Goal: Information Seeking & Learning: Learn about a topic

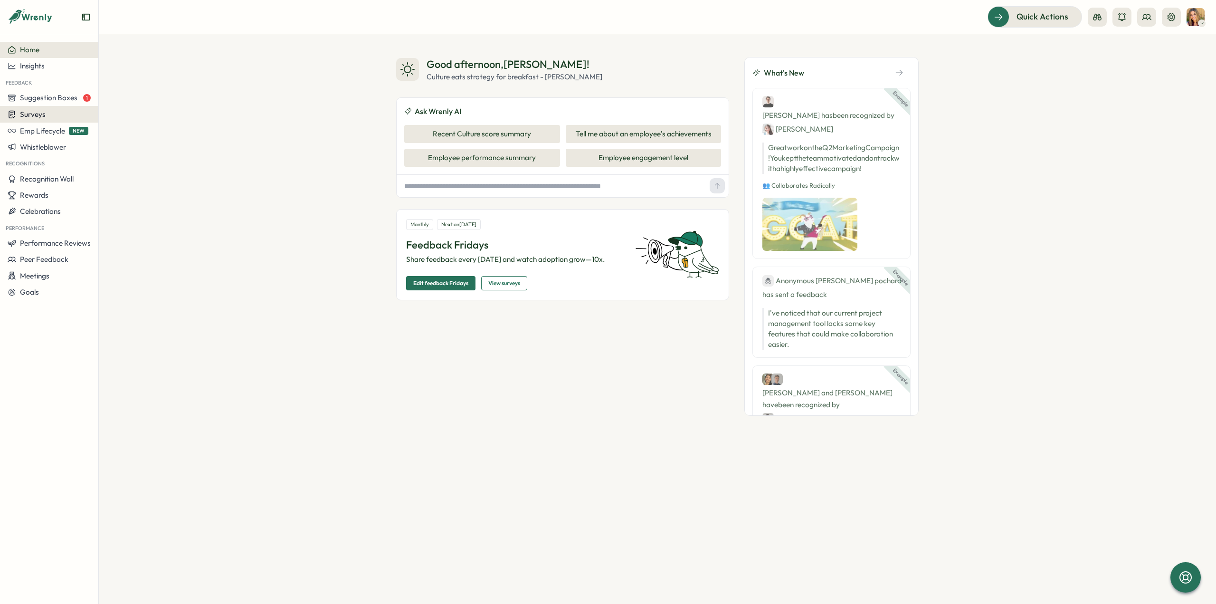
click at [21, 113] on span "Surveys" at bounding box center [33, 114] width 26 height 9
click at [142, 96] on div "Insights" at bounding box center [136, 96] width 71 height 10
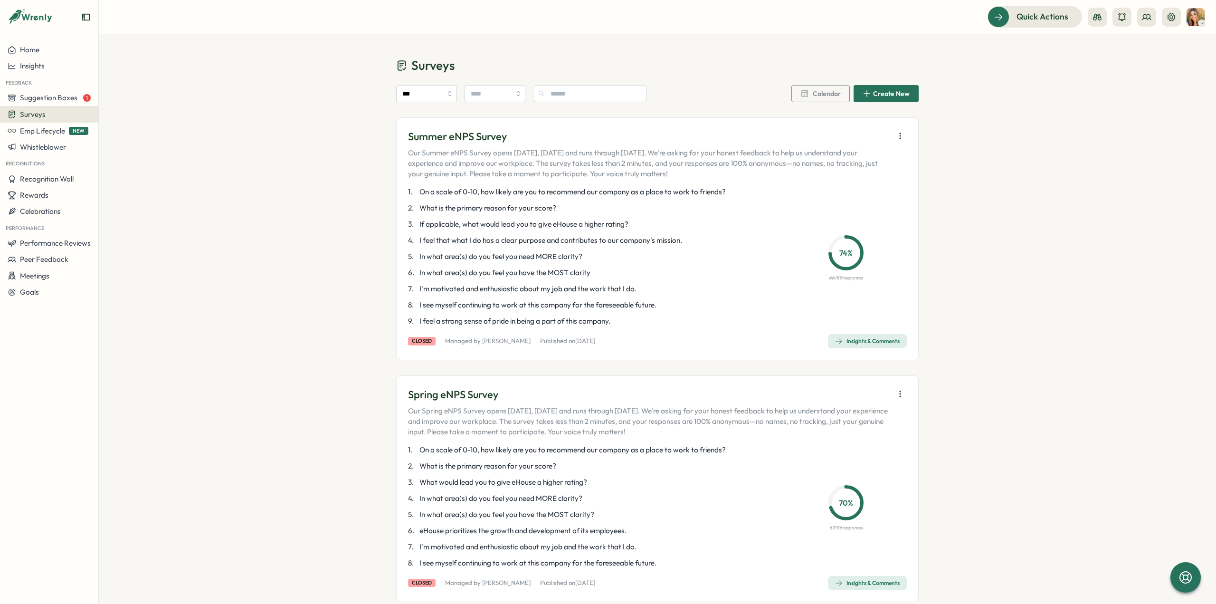
click at [900, 134] on icon "button" at bounding box center [899, 135] width 9 height 9
click at [835, 171] on span "Export data to CSV" at bounding box center [814, 171] width 64 height 9
click at [858, 339] on div "Insights & Comments" at bounding box center [867, 341] width 65 height 8
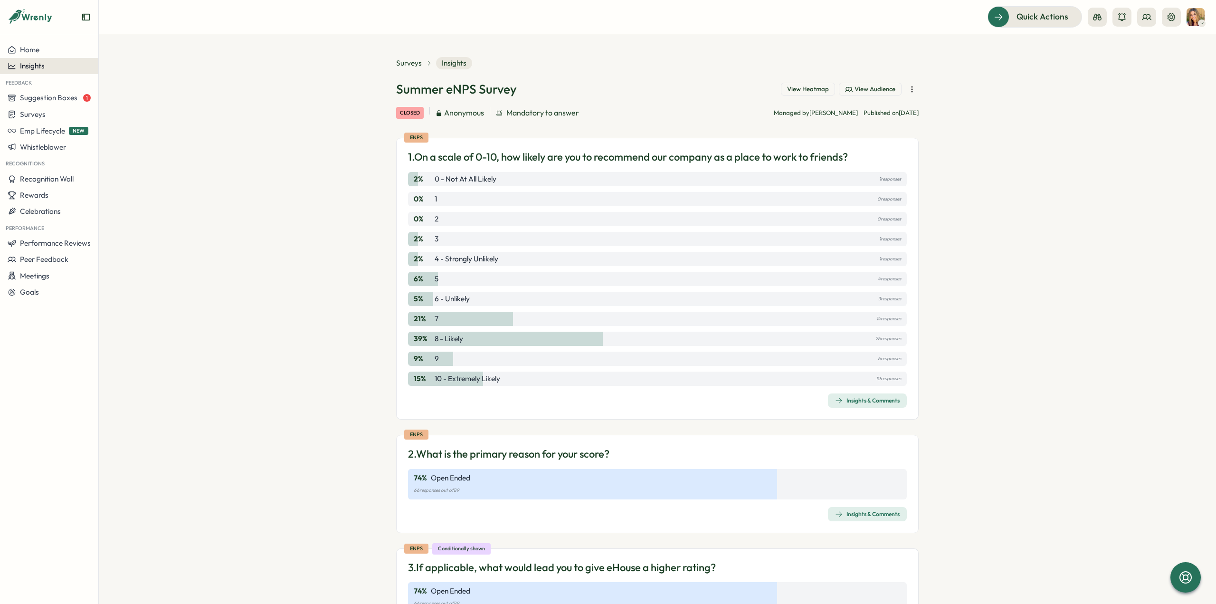
click at [67, 70] on div "Insights" at bounding box center [49, 66] width 83 height 9
click at [130, 39] on div "Culture score" at bounding box center [134, 39] width 67 height 10
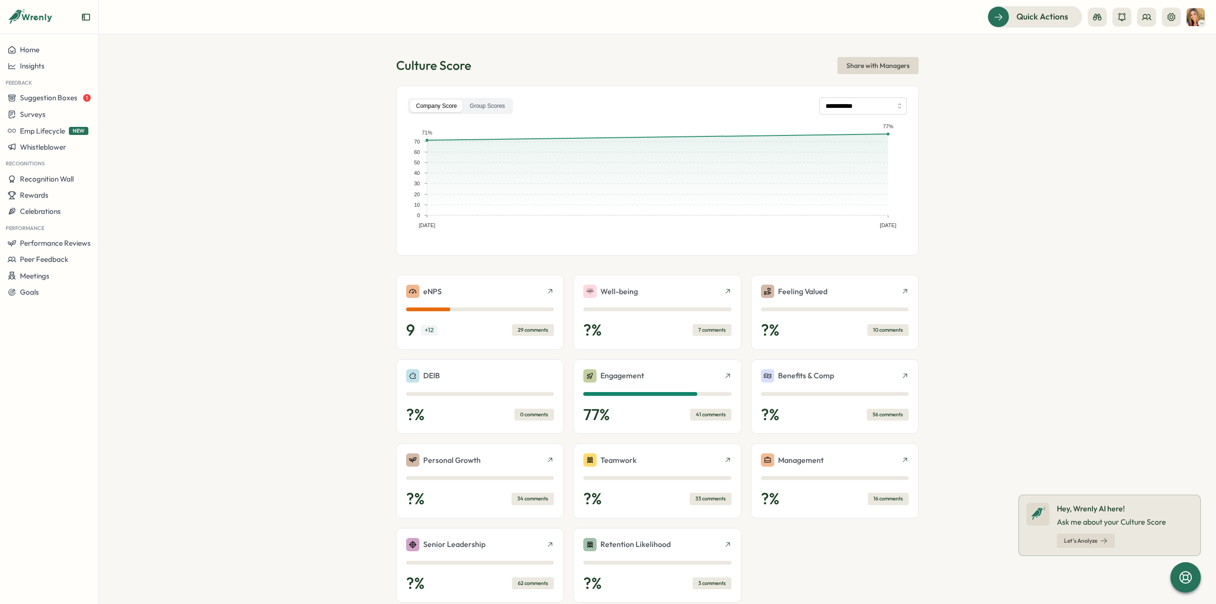
click at [476, 112] on div "Company Score Group Scores" at bounding box center [460, 106] width 105 height 17
click at [481, 104] on label "Group Scores" at bounding box center [487, 106] width 47 height 13
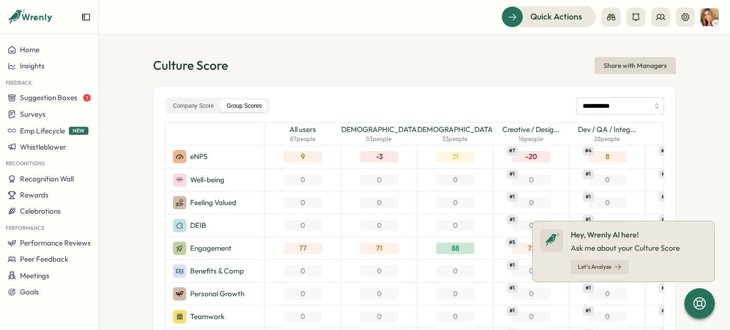
click at [715, 222] on icon at bounding box center [714, 221] width 4 height 4
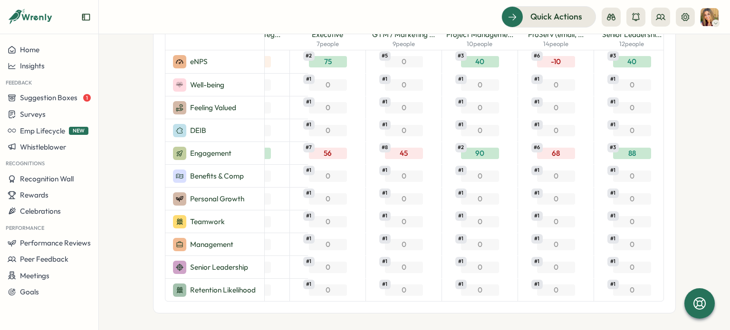
scroll to position [0, 354]
click at [49, 115] on div "Surveys" at bounding box center [49, 114] width 83 height 9
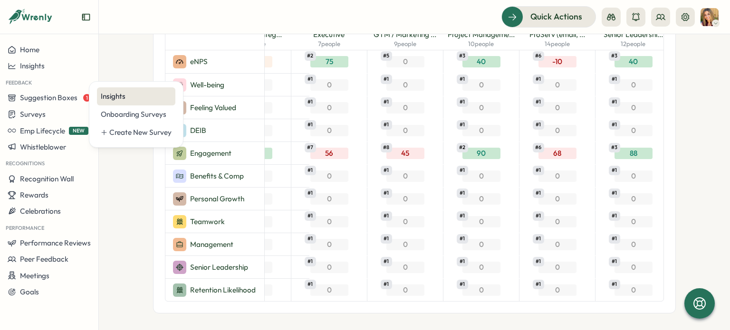
click at [124, 95] on div "Insights" at bounding box center [136, 96] width 71 height 10
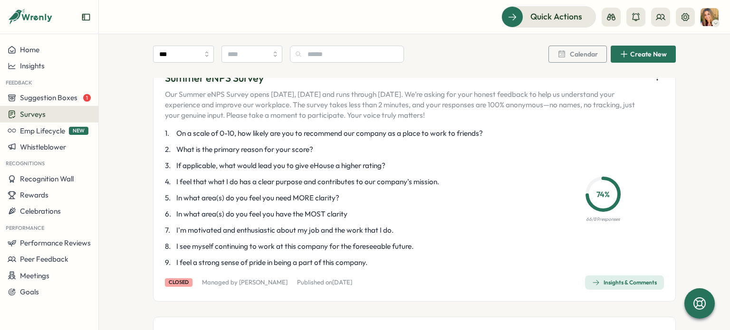
scroll to position [237, 0]
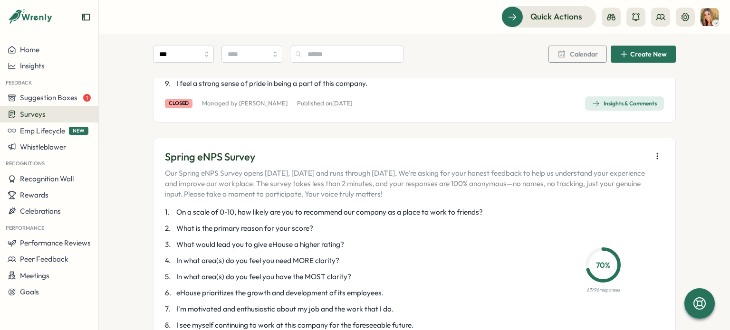
click at [633, 103] on div "Insights & Comments" at bounding box center [624, 104] width 65 height 8
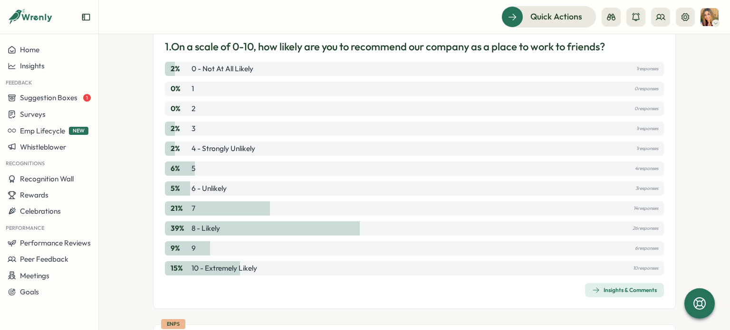
scroll to position [237, 0]
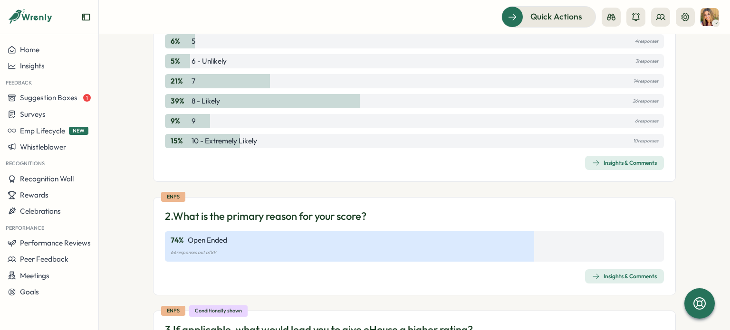
click at [633, 163] on div "Insights & Comments" at bounding box center [624, 163] width 65 height 8
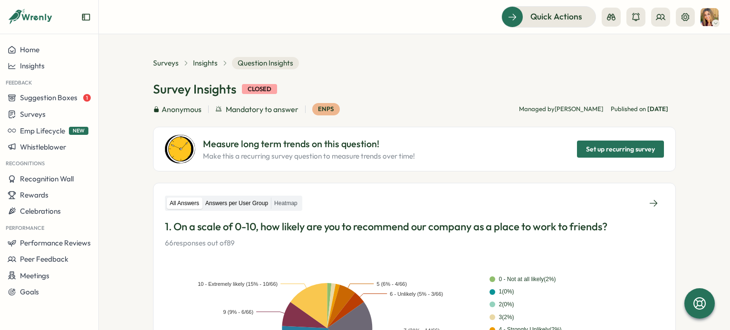
click at [232, 200] on label "Answers per User Group" at bounding box center [236, 204] width 68 height 12
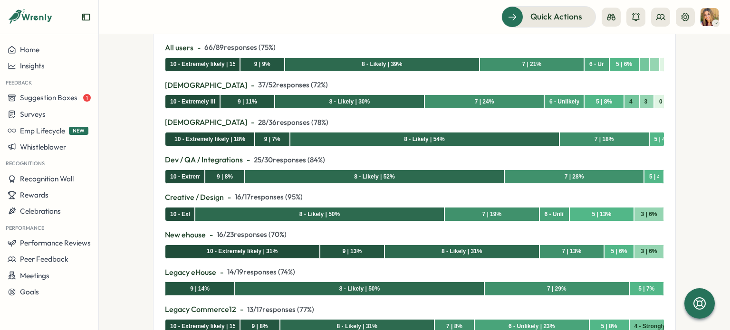
scroll to position [285, 0]
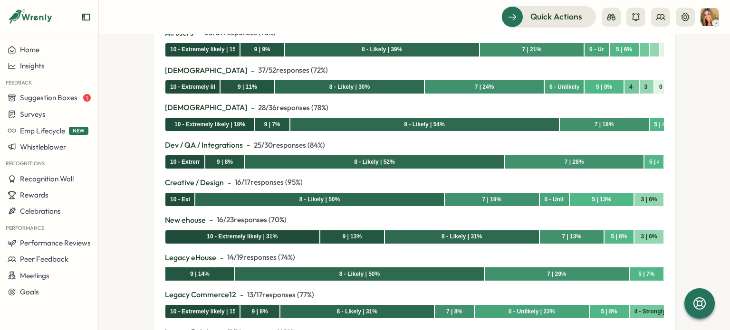
click at [410, 246] on div "All users - 66 / 89 responses ( 75 %) 10 - Extremely likely | 15% 9 | 9% 8 - Li…" at bounding box center [414, 304] width 499 height 554
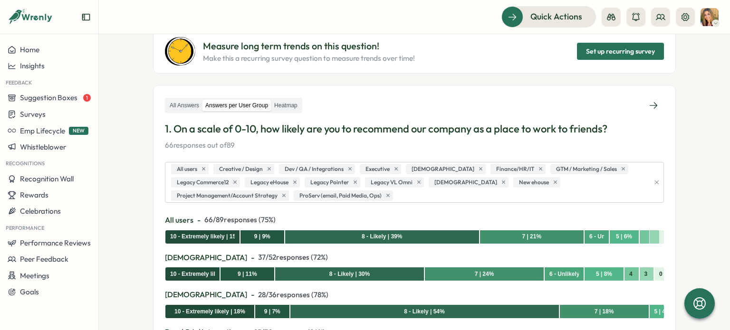
scroll to position [47, 0]
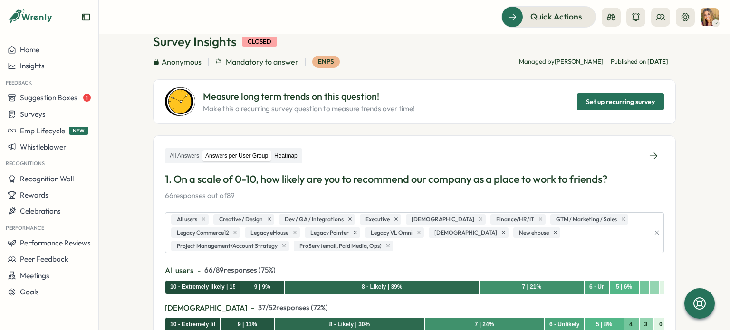
click at [287, 153] on label "Heatmap" at bounding box center [285, 156] width 29 height 12
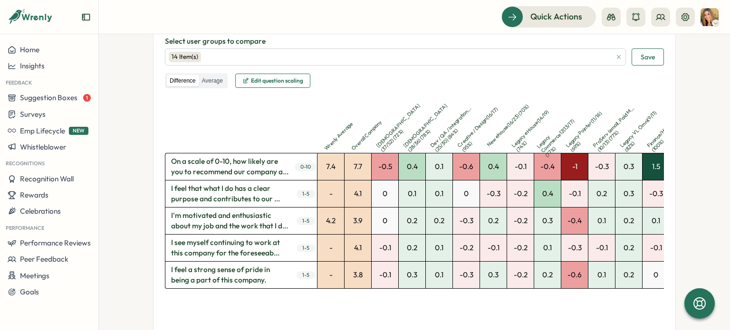
scroll to position [237, 0]
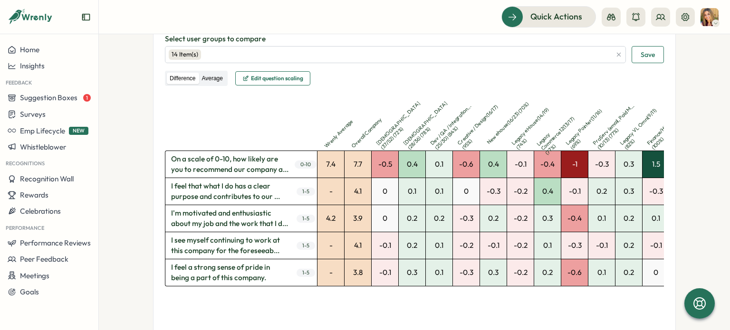
click at [211, 80] on label "Average" at bounding box center [212, 79] width 27 height 12
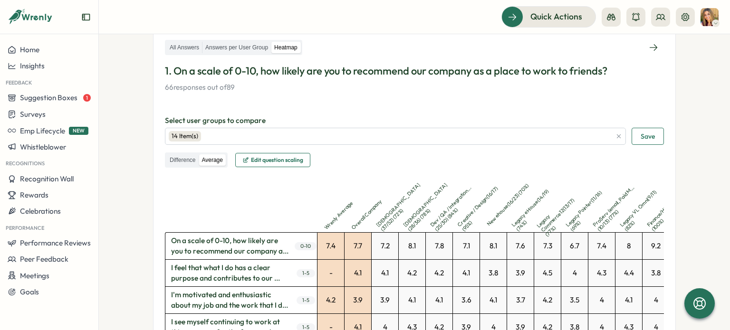
scroll to position [142, 0]
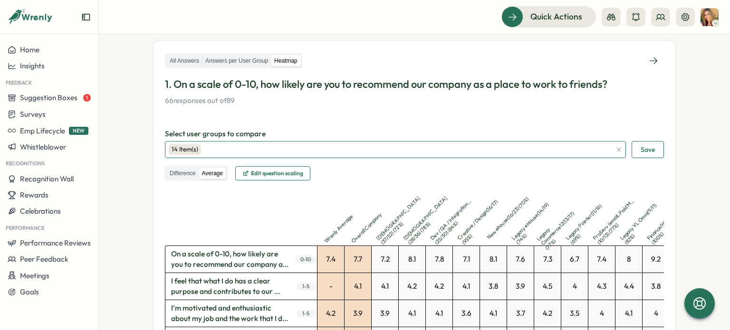
click at [244, 153] on div "14 Item(s)" at bounding box center [390, 150] width 442 height 16
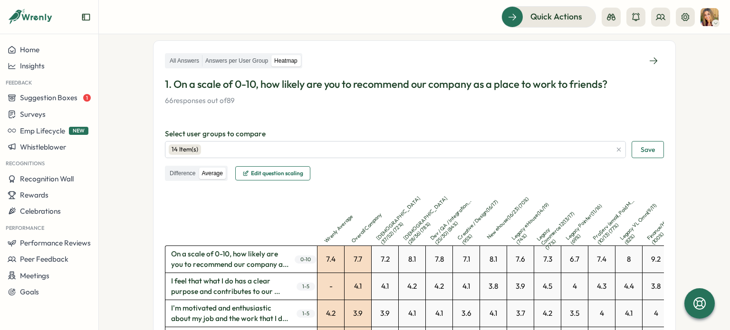
click at [302, 106] on div "All Answers Answers per User Group Heatmap 1. On a scale of 0-10, how likely ar…" at bounding box center [414, 235] width 499 height 367
click at [178, 171] on label "Difference" at bounding box center [182, 174] width 31 height 12
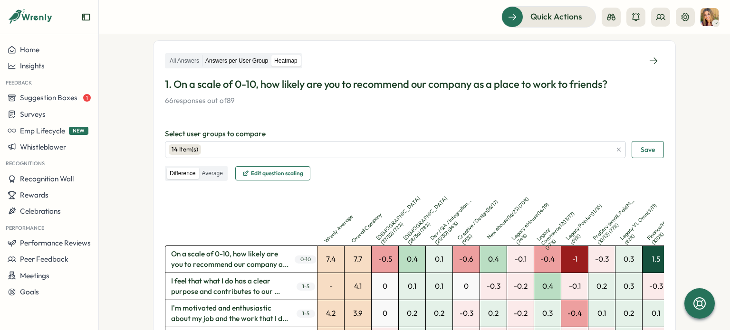
click at [228, 60] on label "Answers per User Group" at bounding box center [236, 61] width 68 height 12
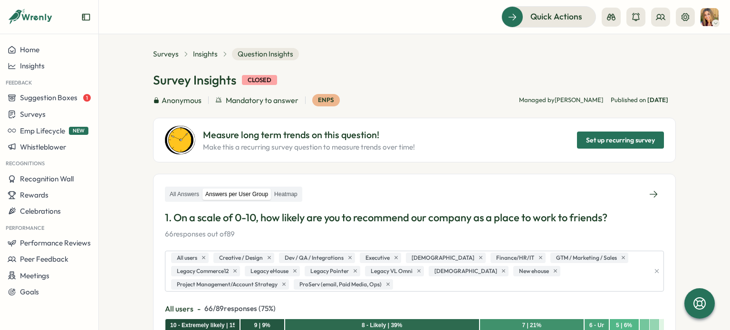
scroll to position [0, 0]
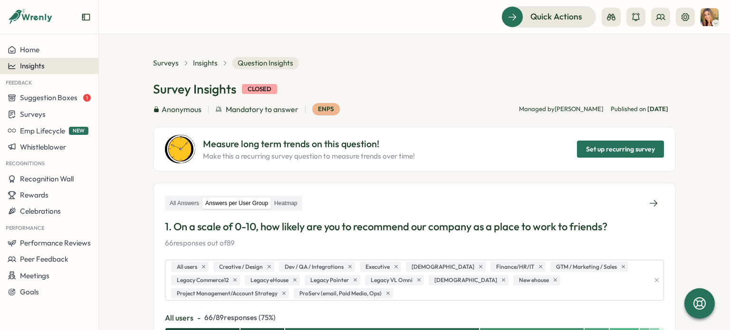
click at [55, 66] on div "Insights" at bounding box center [49, 66] width 83 height 9
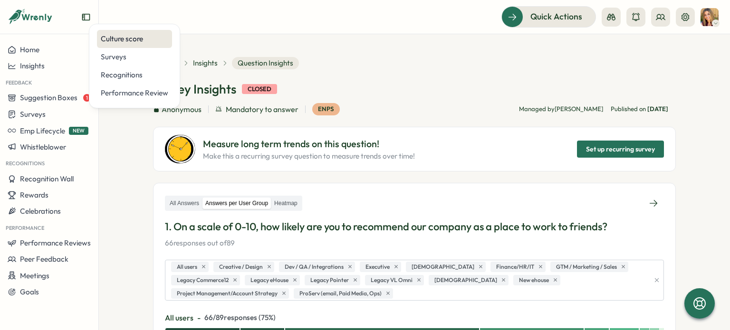
click at [138, 39] on div "Culture score" at bounding box center [134, 39] width 67 height 10
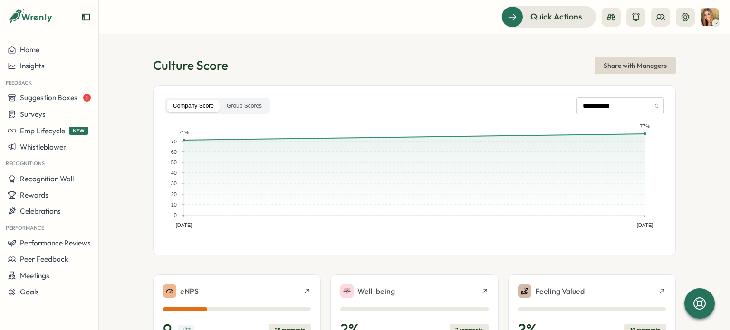
click at [252, 98] on div "Company Score Group Scores" at bounding box center [217, 106] width 105 height 17
click at [250, 104] on label "Group Scores" at bounding box center [243, 106] width 47 height 13
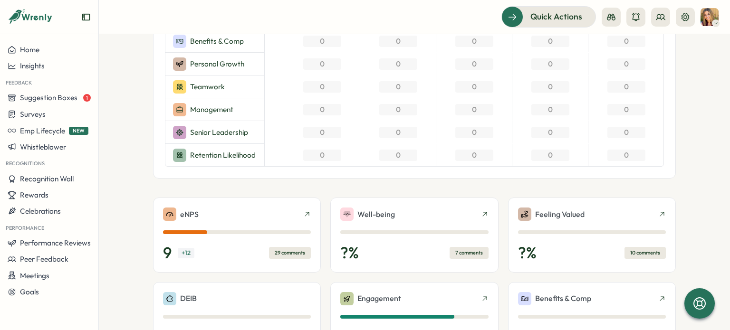
scroll to position [237, 0]
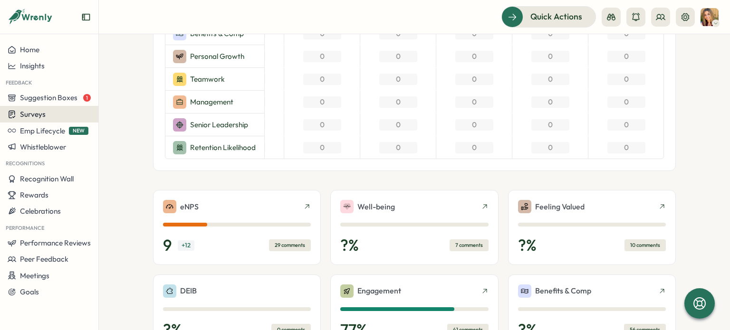
click at [54, 115] on div "Surveys" at bounding box center [49, 114] width 83 height 9
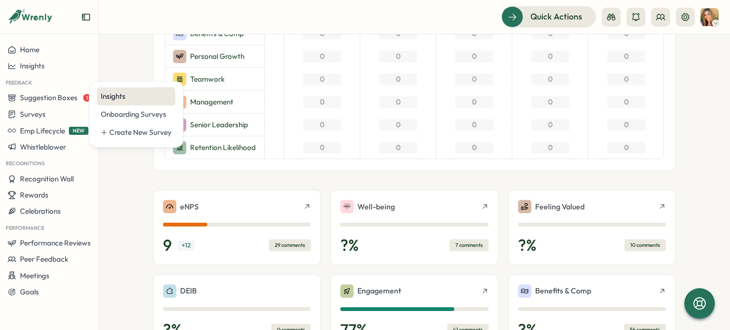
click at [128, 100] on div "Insights" at bounding box center [136, 96] width 71 height 10
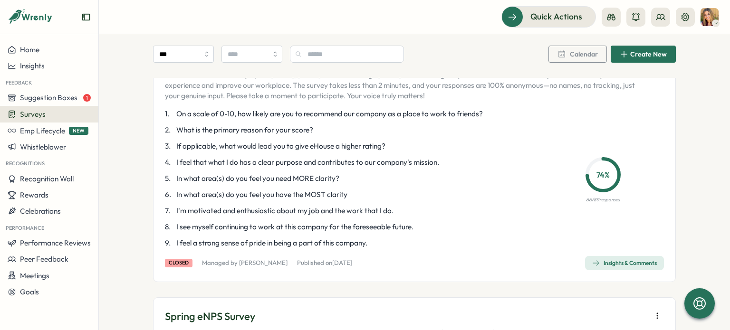
scroll to position [95, 0]
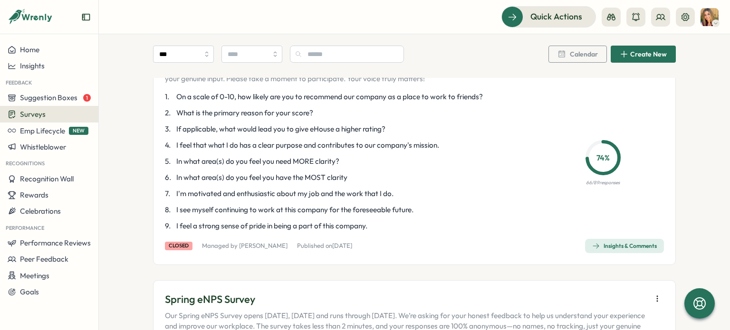
click at [602, 245] on div "Insights & Comments" at bounding box center [624, 246] width 65 height 8
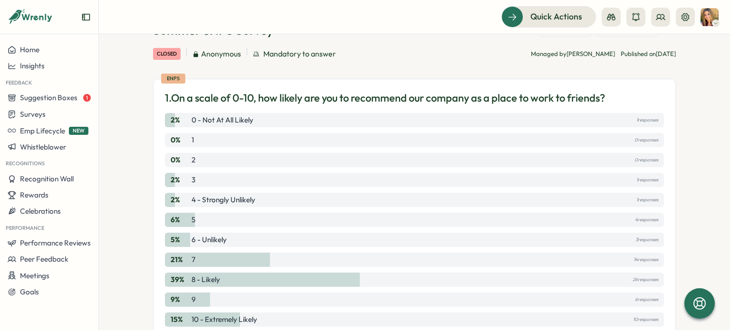
scroll to position [95, 0]
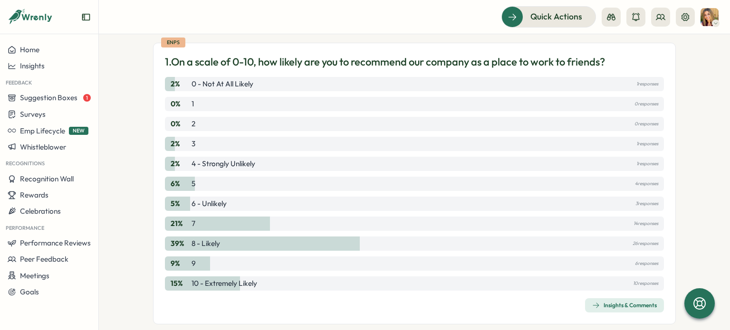
click at [624, 304] on div "Insights & Comments" at bounding box center [624, 306] width 65 height 8
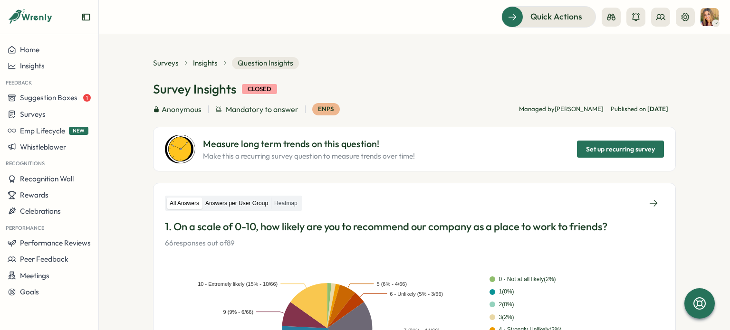
click at [241, 207] on label "Answers per User Group" at bounding box center [236, 204] width 68 height 12
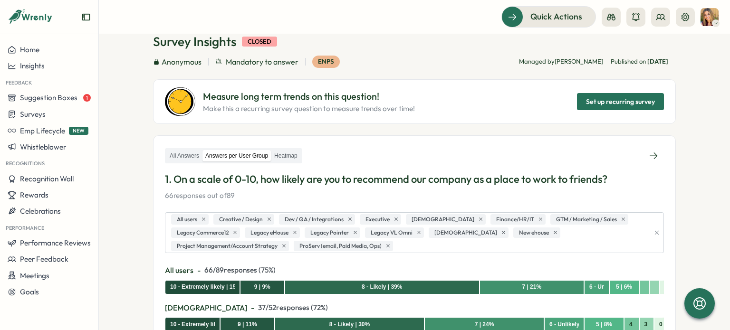
scroll to position [47, 0]
click at [292, 153] on label "Heatmap" at bounding box center [285, 156] width 29 height 12
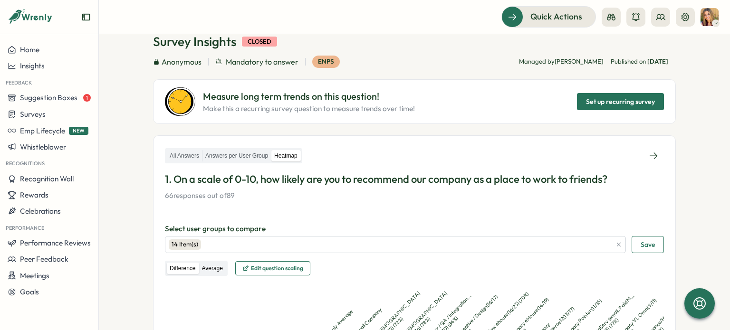
click at [221, 265] on label "Average" at bounding box center [212, 269] width 27 height 12
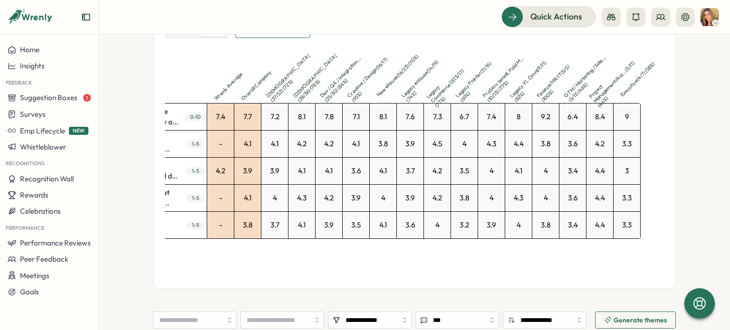
scroll to position [0, 0]
